Goal: Task Accomplishment & Management: Use online tool/utility

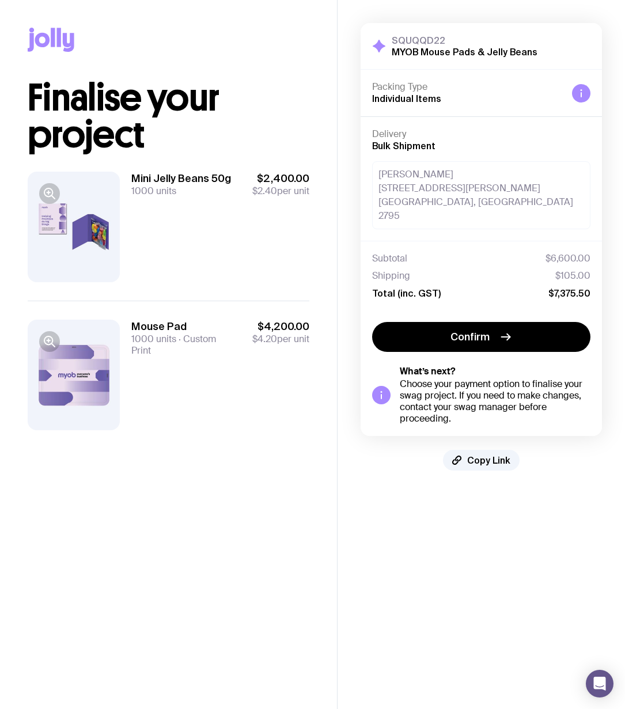
click at [443, 517] on aside "SQUQQD22 MYOB Mouse Pads & Jelly Beans Hide Details Packing Type Individual Ite…" at bounding box center [481, 354] width 288 height 709
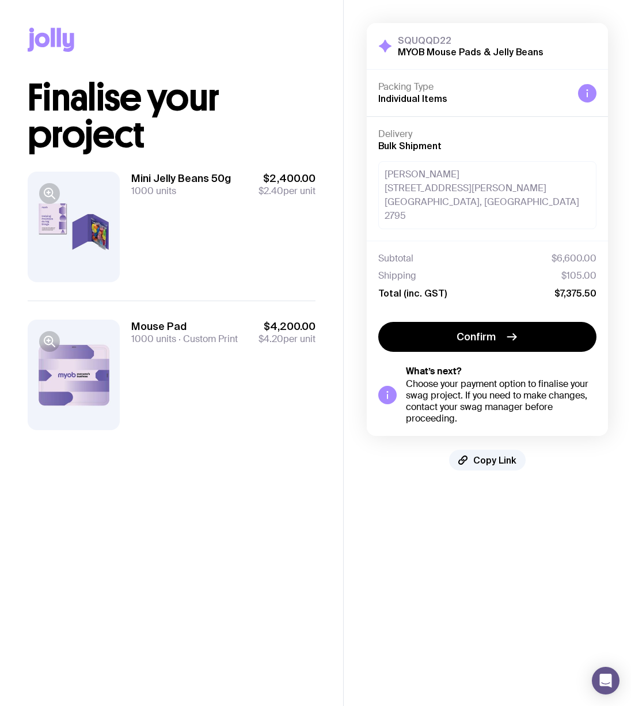
click at [575, 523] on aside "SQUQQD22 MYOB Mouse Pads & Jelly Beans Hide Details Packing Type Individual Ite…" at bounding box center [487, 353] width 288 height 706
click at [208, 181] on h3 "Mini Jelly Beans 50g" at bounding box center [181, 179] width 100 height 14
click at [42, 185] on div at bounding box center [49, 193] width 21 height 21
click at [47, 193] on icon "button" at bounding box center [50, 194] width 14 height 14
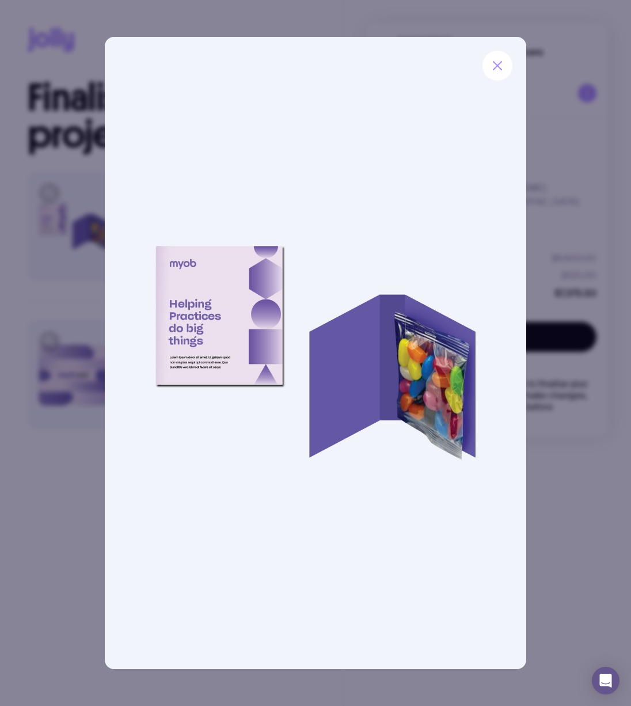
click at [565, 473] on div at bounding box center [315, 353] width 631 height 706
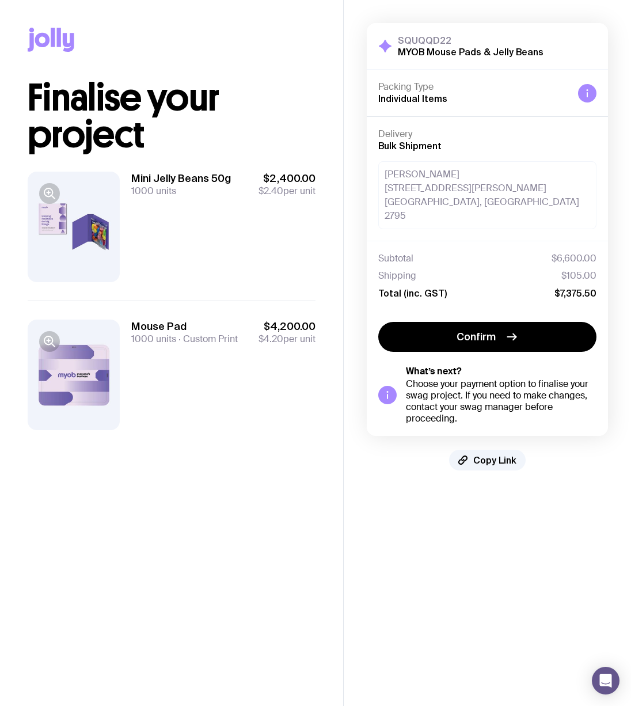
click at [336, 484] on main "Copy Link Finalise your project Mini Jelly Beans 50g 1000 units $2,400.00 $2.40…" at bounding box center [171, 353] width 343 height 706
click at [486, 454] on span "Copy Link" at bounding box center [494, 460] width 43 height 12
click at [396, 423] on div "SQUQQD22 MYOB Mouse Pads & Jelly Beans Hide Details Packing Type Individual Ite…" at bounding box center [487, 246] width 241 height 447
